Goal: Task Accomplishment & Management: Manage account settings

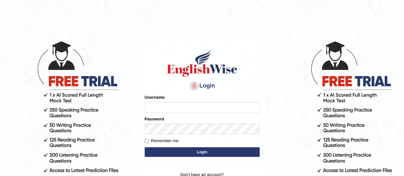
type input "karm97"
click at [192, 34] on main "Login Please fix the following errors: Username karm97 Password Remember me Log…" at bounding box center [202, 110] width 128 height 181
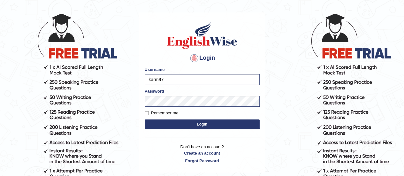
scroll to position [59, 0]
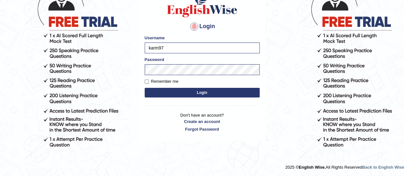
click at [203, 90] on button "Login" at bounding box center [202, 93] width 115 height 10
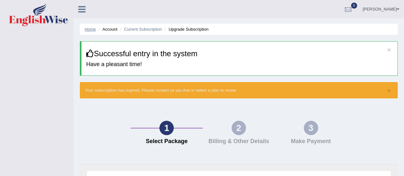
click at [91, 28] on link "Home" at bounding box center [90, 29] width 11 height 5
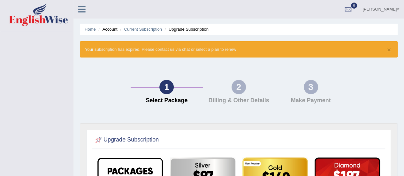
click at [116, 29] on li "Account" at bounding box center [107, 29] width 20 height 6
click at [173, 29] on li "Upgrade Subscription" at bounding box center [185, 29] width 45 height 6
